Goal: Information Seeking & Learning: Learn about a topic

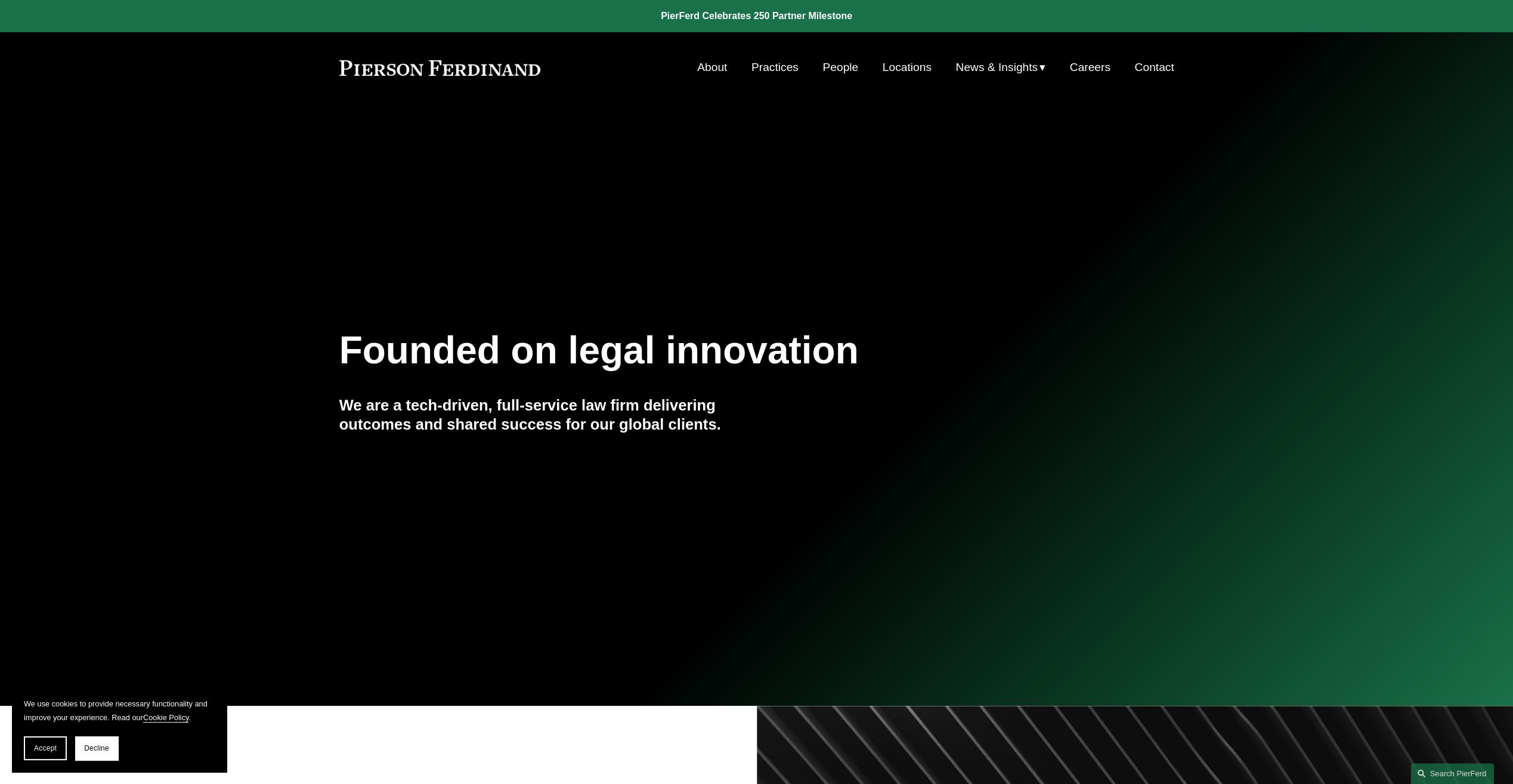
click at [1082, 63] on link "Careers" at bounding box center [1090, 68] width 40 height 23
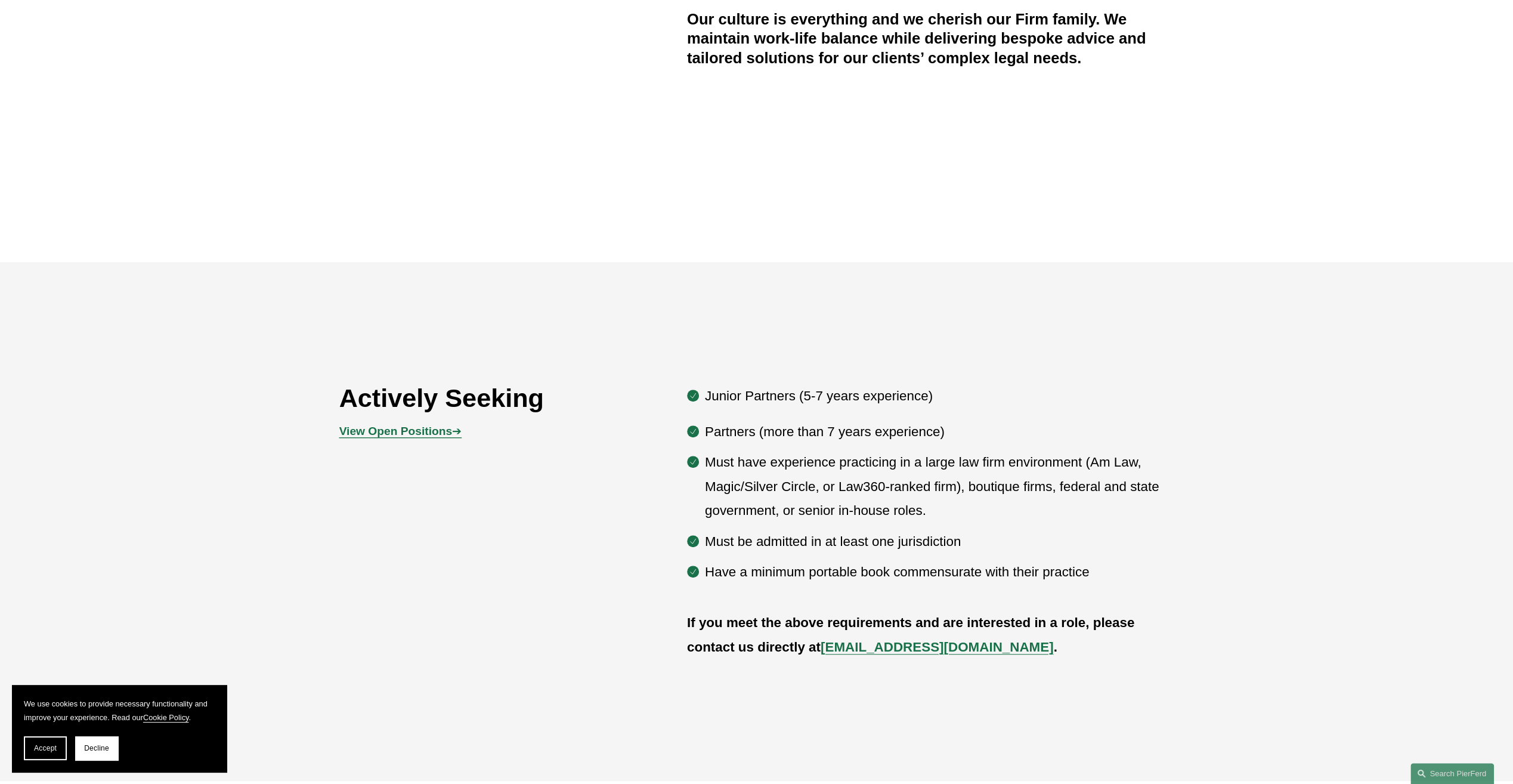
scroll to position [656, 0]
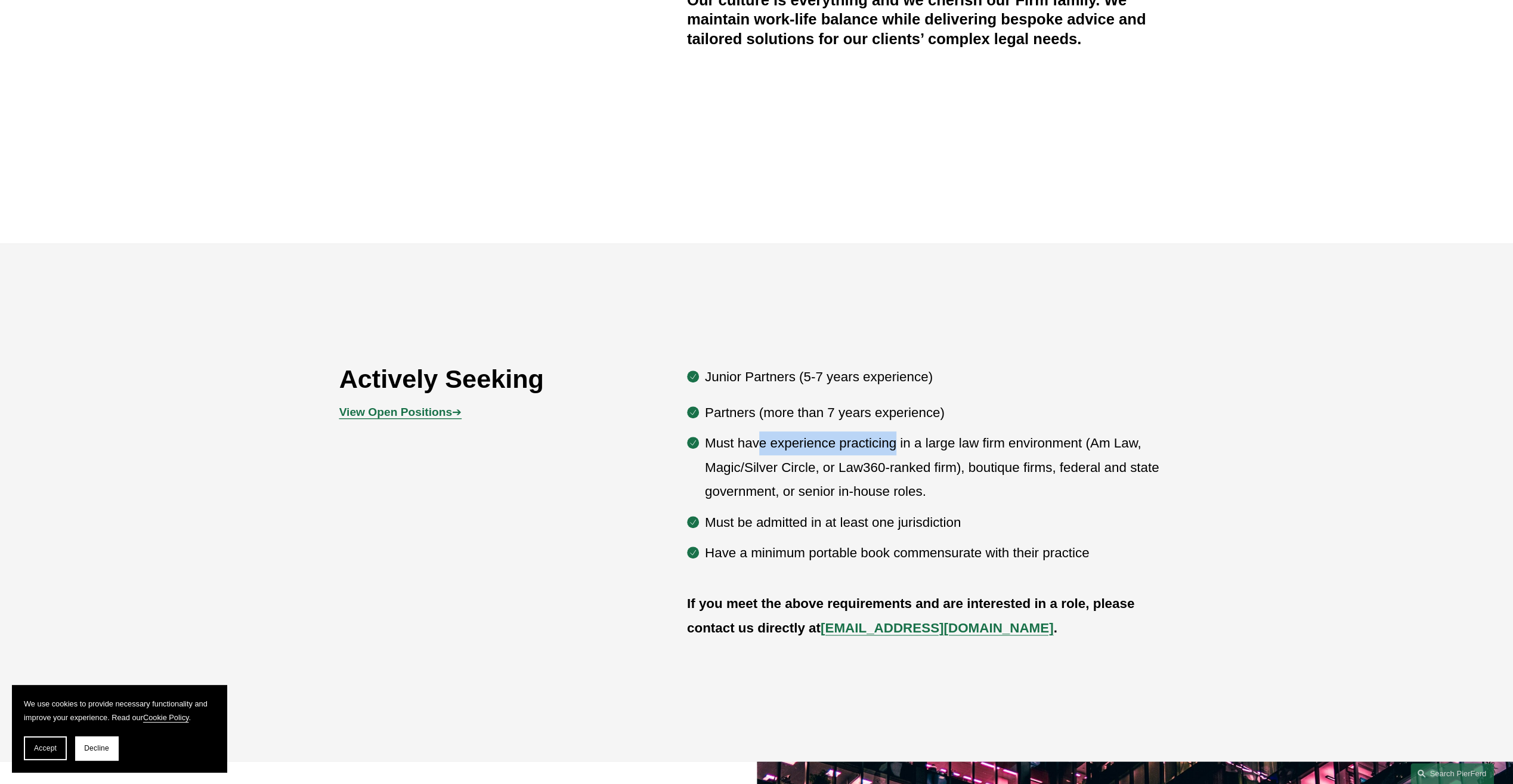
drag, startPoint x: 775, startPoint y: 448, endPoint x: 893, endPoint y: 445, distance: 118.0
click at [893, 445] on p "Must have experience practicing in a large law firm environment (Am Law, Magic/…" at bounding box center [940, 467] width 469 height 72
drag, startPoint x: 893, startPoint y: 445, endPoint x: 993, endPoint y: 446, distance: 100.0
click at [993, 446] on p "Must have experience practicing in a large law firm environment (Am Law, Magic/…" at bounding box center [940, 467] width 469 height 72
drag, startPoint x: 823, startPoint y: 560, endPoint x: 907, endPoint y: 556, distance: 84.1
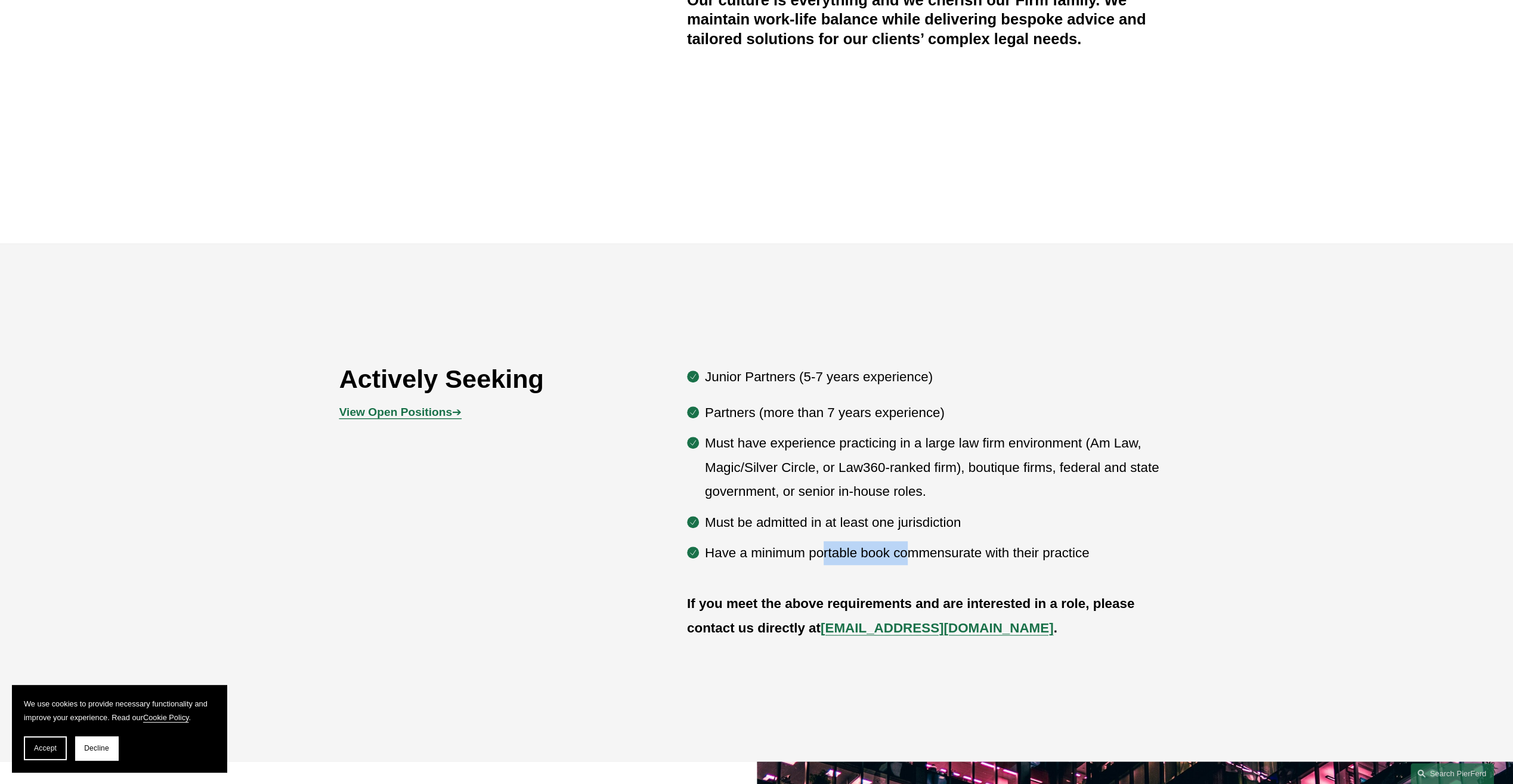
click at [907, 556] on p "Have a minimum portable book commensurate with their practice" at bounding box center [940, 553] width 469 height 24
drag, startPoint x: 907, startPoint y: 556, endPoint x: 1037, endPoint y: 535, distance: 131.7
click at [1037, 535] on p "Must be admitted in at least one jurisdiction" at bounding box center [940, 522] width 469 height 24
click at [400, 418] on strong "View Open Positions" at bounding box center [396, 412] width 113 height 13
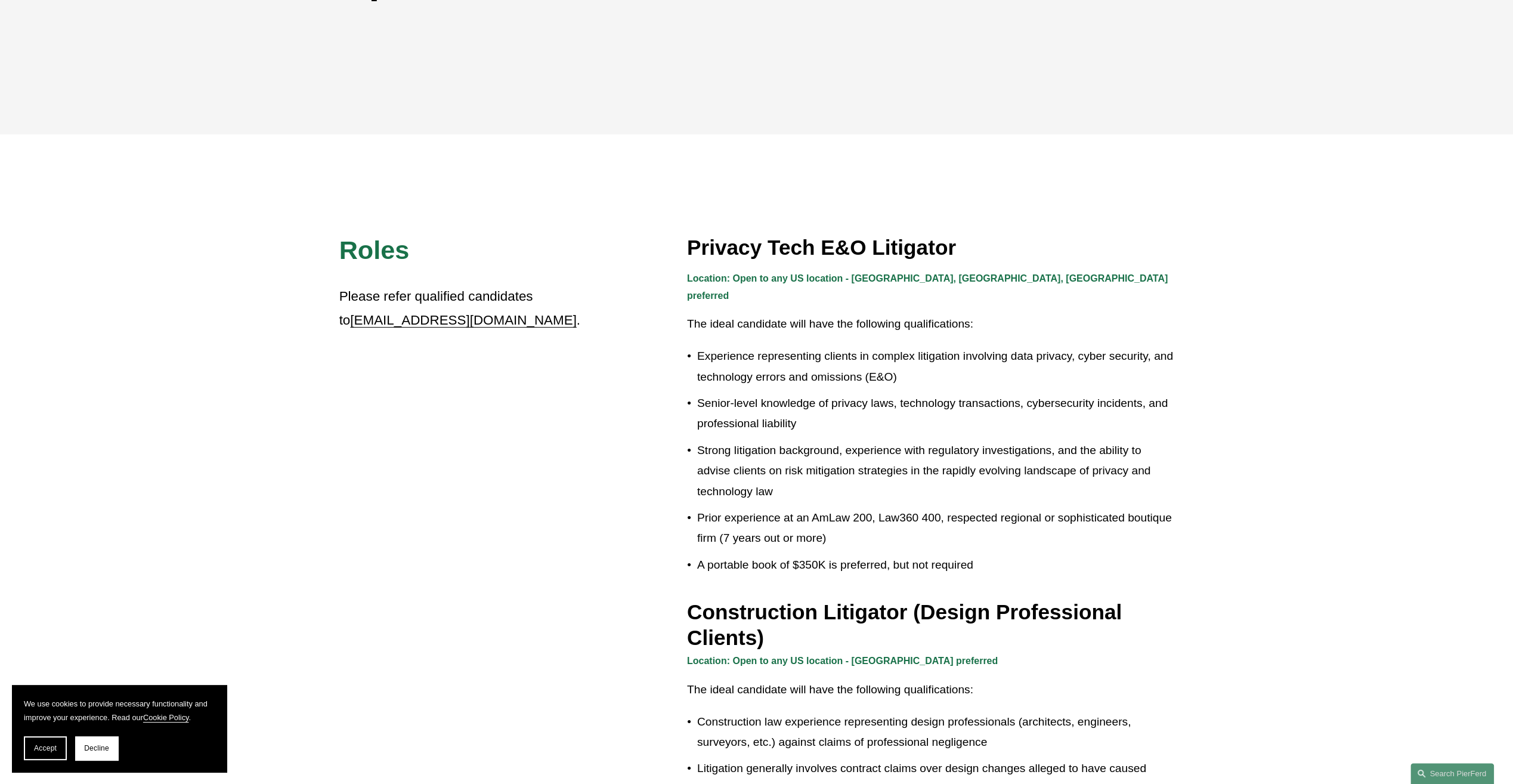
scroll to position [179, 0]
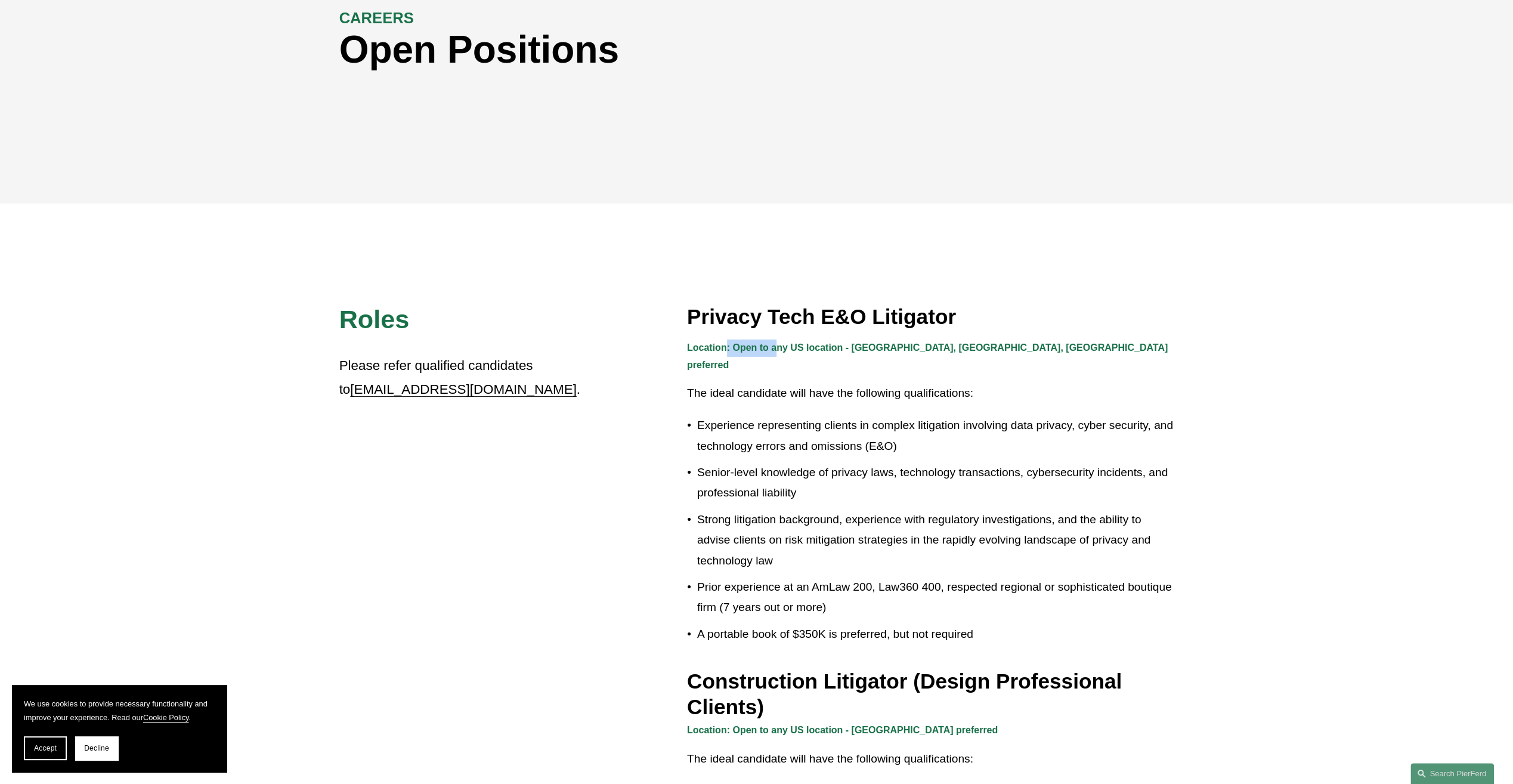
drag, startPoint x: 724, startPoint y: 349, endPoint x: 779, endPoint y: 349, distance: 55.0
click at [779, 349] on strong "Location: Open to any US location - CA, IL, TX preferred" at bounding box center [928, 355] width 484 height 27
drag, startPoint x: 779, startPoint y: 349, endPoint x: 897, endPoint y: 357, distance: 118.3
click at [897, 357] on p "Location: Open to any US location - CA, IL, TX preferred" at bounding box center [930, 357] width 488 height 35
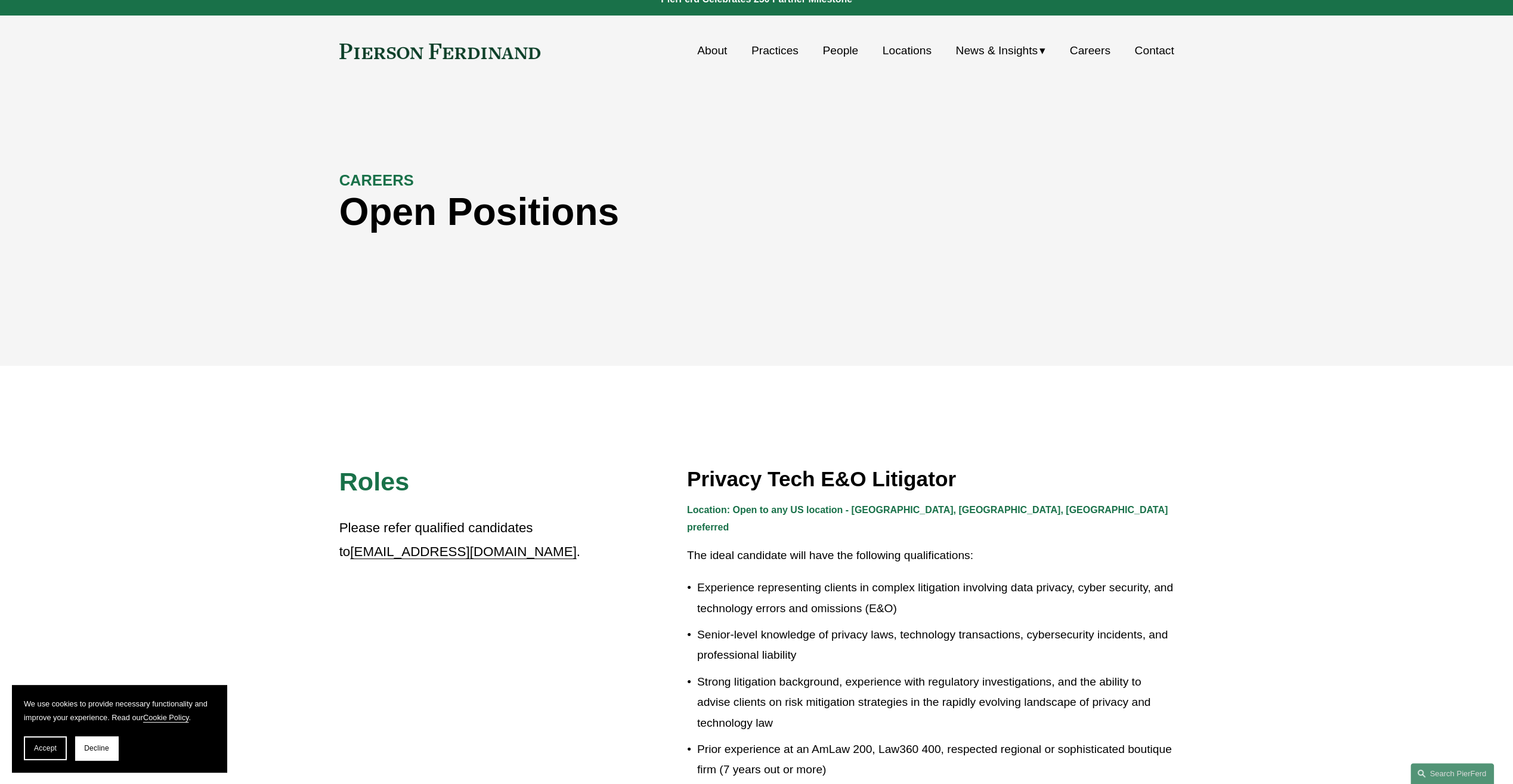
scroll to position [0, 0]
